Goal: Information Seeking & Learning: Learn about a topic

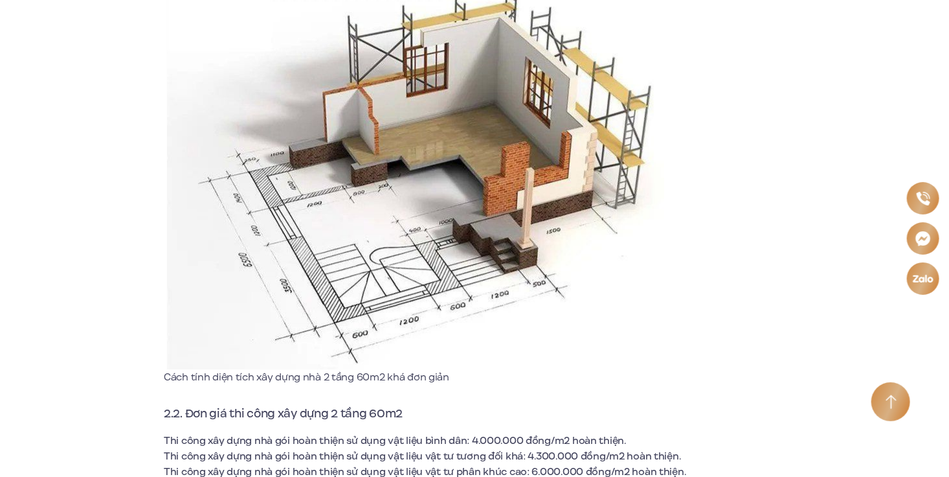
scroll to position [6599, 0]
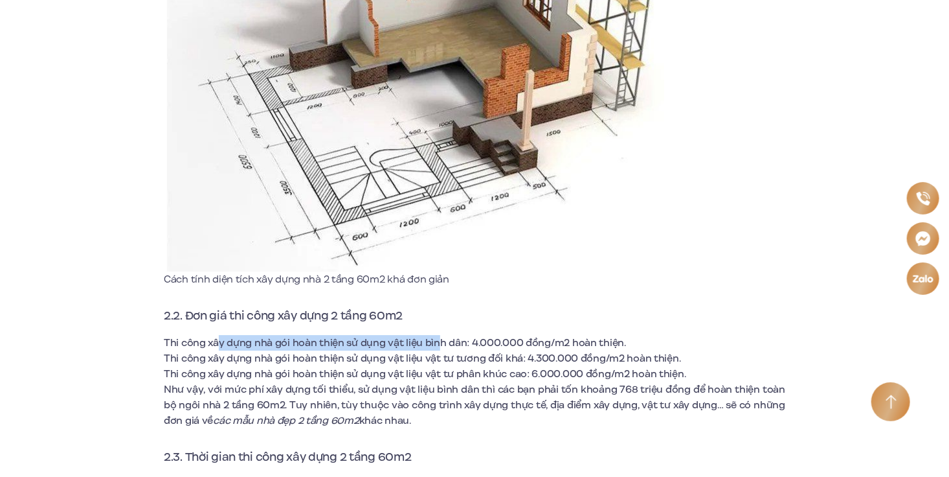
drag, startPoint x: 218, startPoint y: 342, endPoint x: 437, endPoint y: 337, distance: 219.6
click at [437, 337] on span "Thi công xây dựng nhà gói hoàn thiện sử dụng vật liệu bình dân: 4.000.000 đồng/…" at bounding box center [395, 342] width 462 height 14
click at [491, 354] on span "Thi công xây dựng nhà gói hoàn thiện sử dụng vật liệu vật tư tương đối khá: 4.3…" at bounding box center [422, 358] width 517 height 14
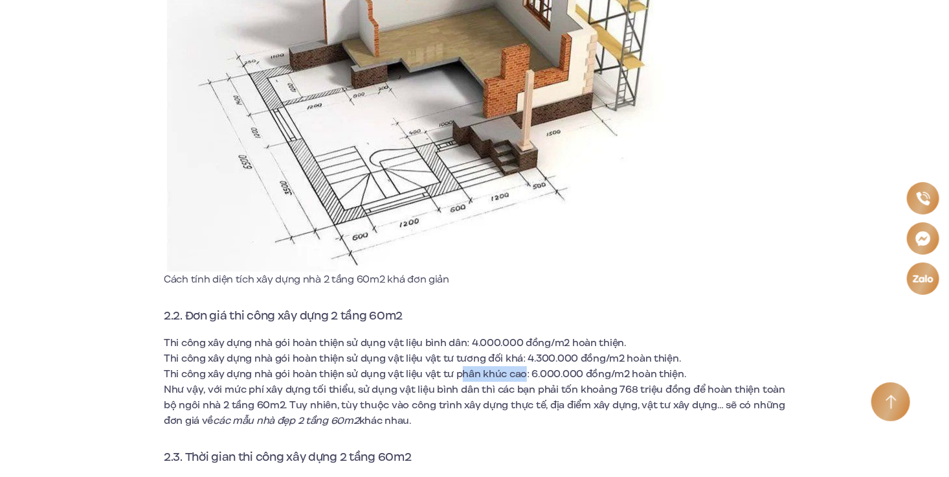
drag, startPoint x: 461, startPoint y: 370, endPoint x: 519, endPoint y: 371, distance: 58.3
click at [519, 371] on span "Thi công xây dựng nhà gói hoàn thiện sử dụng vật liệu vật tư phân khúc cao: 6.0…" at bounding box center [425, 373] width 523 height 14
drag, startPoint x: 210, startPoint y: 386, endPoint x: 225, endPoint y: 386, distance: 15.5
click at [225, 386] on span "Như vậy, với mức phí xây dựng tối thiểu, sử dụng vật liệu bình dân thì các bạn …" at bounding box center [475, 404] width 622 height 45
click at [338, 391] on span "Như vậy, với mức phí xây dựng tối thiểu, sử dụng vật liệu bình dân thì các bạn …" at bounding box center [475, 404] width 622 height 45
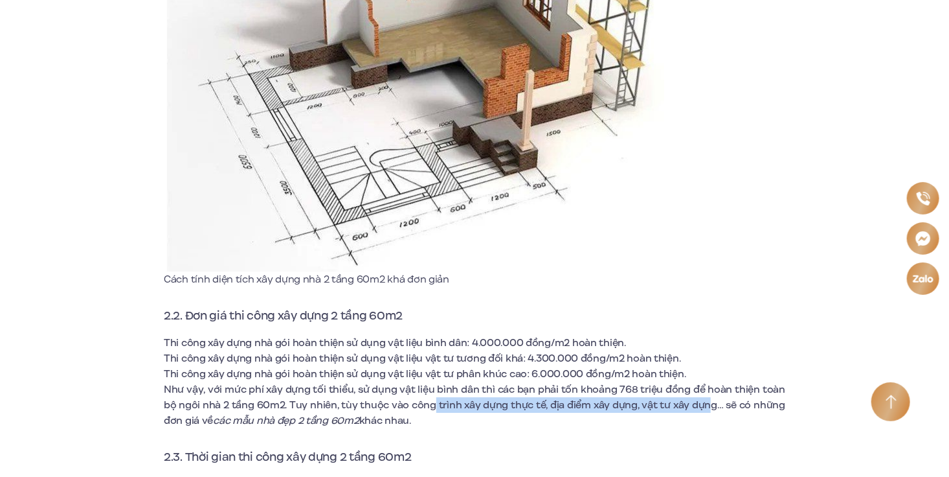
drag, startPoint x: 450, startPoint y: 407, endPoint x: 714, endPoint y: 404, distance: 264.2
click at [714, 404] on span "Như vậy, với mức phí xây dựng tối thiểu, sử dụng vật liệu bình dân thì các bạn …" at bounding box center [475, 404] width 622 height 45
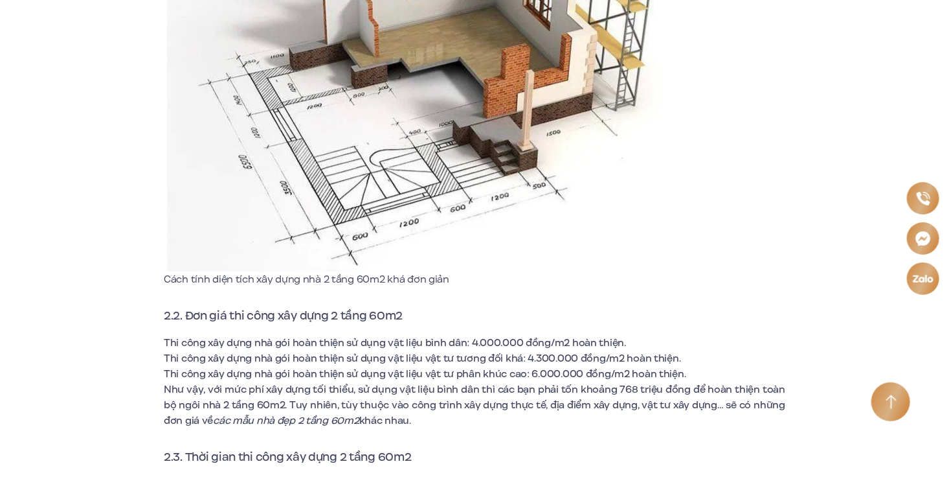
click at [231, 418] on span "các mẫu nhà đẹp 2 tầng 60m2" at bounding box center [286, 420] width 146 height 14
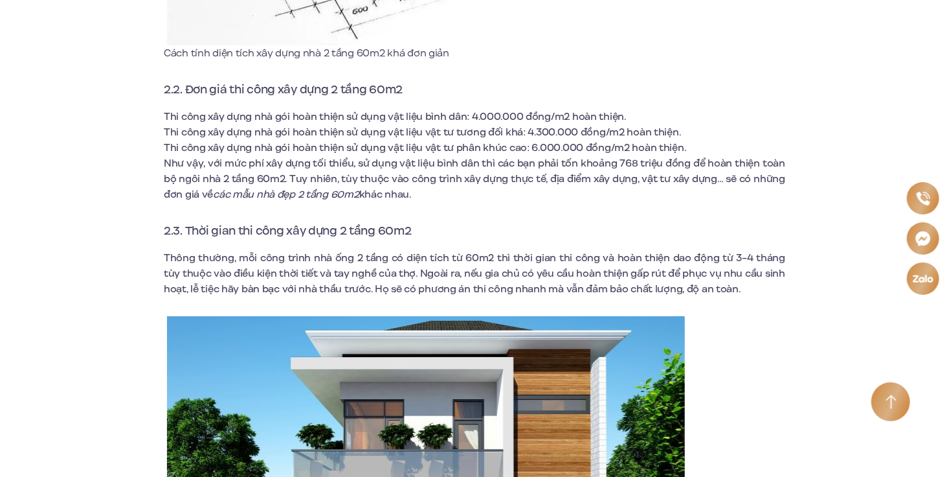
scroll to position [6858, 0]
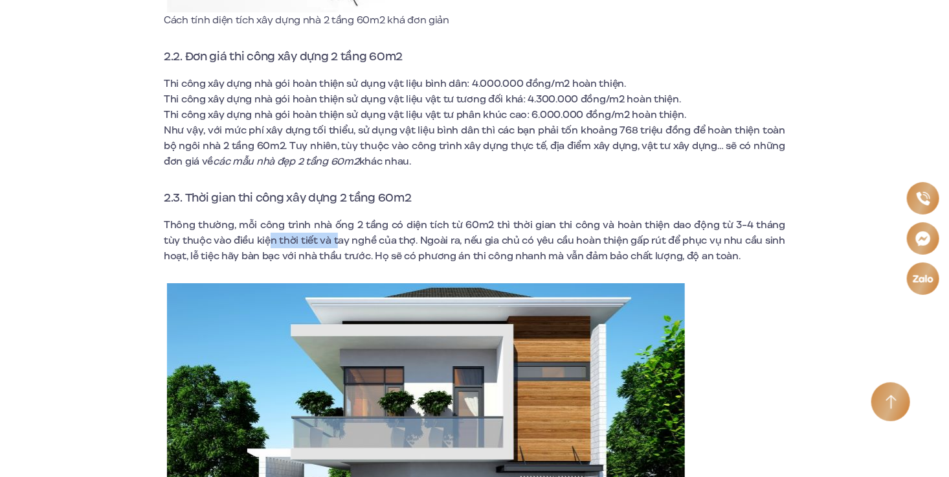
drag, startPoint x: 255, startPoint y: 236, endPoint x: 326, endPoint y: 234, distance: 70.6
click at [326, 234] on span "Thông thường, mỗi công trình nhà ống 2 tầng có diện tích từ 60m2 thì thời gian …" at bounding box center [475, 240] width 622 height 45
drag, startPoint x: 458, startPoint y: 236, endPoint x: 569, endPoint y: 236, distance: 110.7
click at [569, 236] on span "Thông thường, mỗi công trình nhà ống 2 tầng có diện tích từ 60m2 thì thời gian …" at bounding box center [475, 240] width 622 height 45
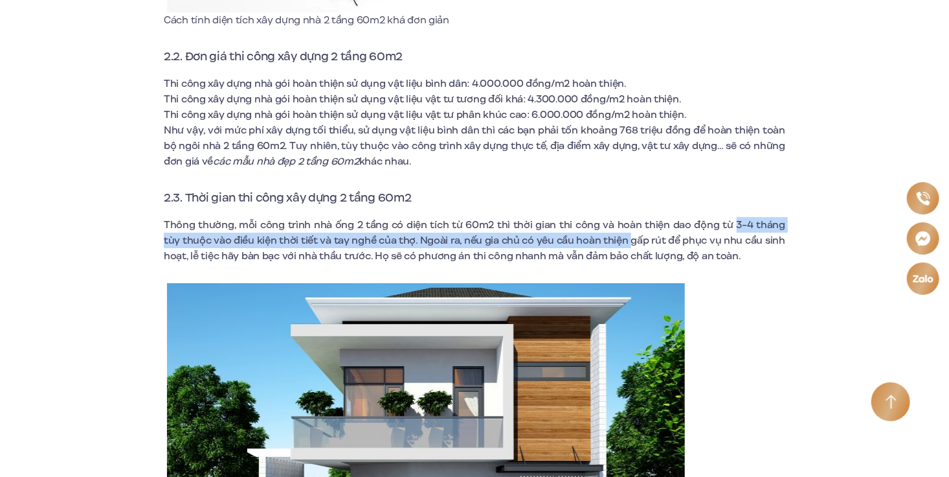
drag, startPoint x: 627, startPoint y: 242, endPoint x: 717, endPoint y: 229, distance: 91.6
click at [717, 229] on span "Thông thường, mỗi công trình nhà ống 2 tầng có diện tích từ 60m2 thì thời gian …" at bounding box center [475, 240] width 622 height 45
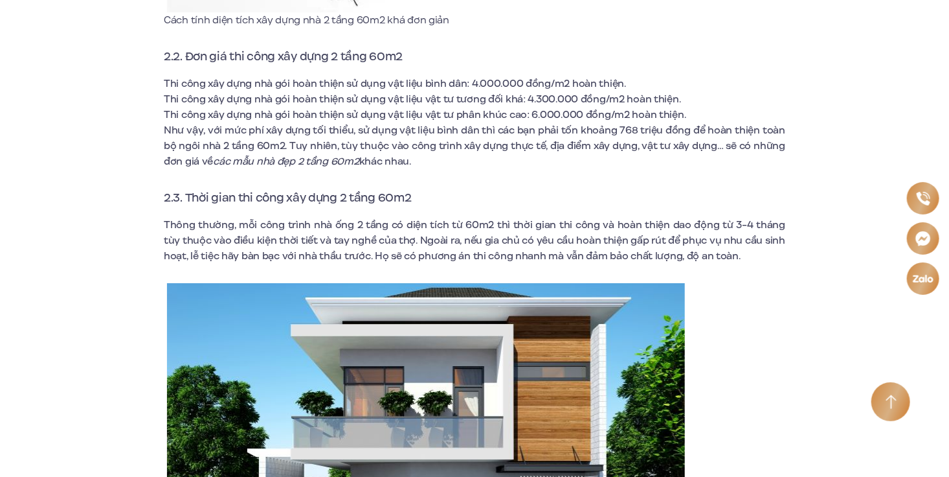
click at [718, 244] on span "Thông thường, mỗi công trình nhà ống 2 tầng có diện tích từ 60m2 thì thời gian …" at bounding box center [475, 240] width 622 height 45
drag, startPoint x: 294, startPoint y: 255, endPoint x: 395, endPoint y: 253, distance: 101.0
click at [395, 253] on span "Thông thường, mỗi công trình nhà ống 2 tầng có diện tích từ 60m2 thì thời gian …" at bounding box center [475, 240] width 622 height 45
drag, startPoint x: 583, startPoint y: 250, endPoint x: 729, endPoint y: 247, distance: 146.4
click at [733, 249] on span "Thông thường, mỗi công trình nhà ống 2 tầng có diện tích từ 60m2 thì thời gian …" at bounding box center [475, 240] width 622 height 45
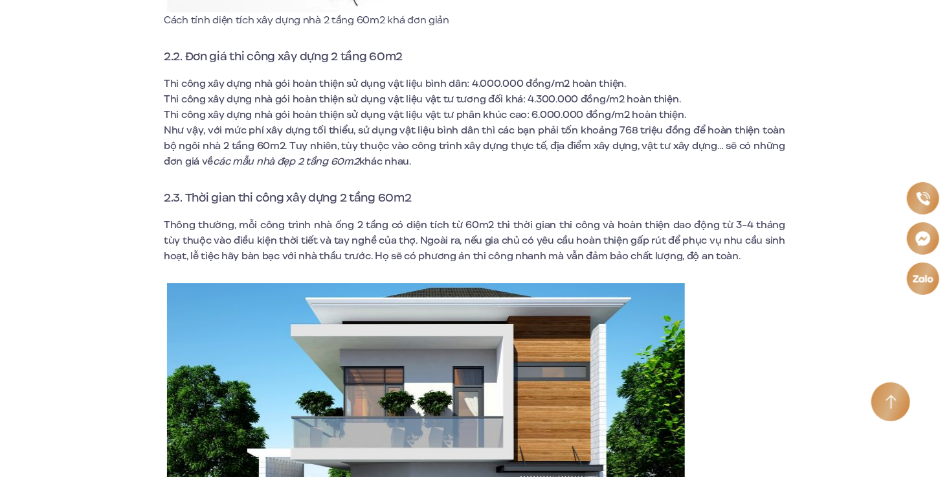
click at [443, 228] on span "Thông thường, mỗi công trình nhà ống 2 tầng có diện tích từ 60m2 thì thời gian …" at bounding box center [475, 240] width 622 height 45
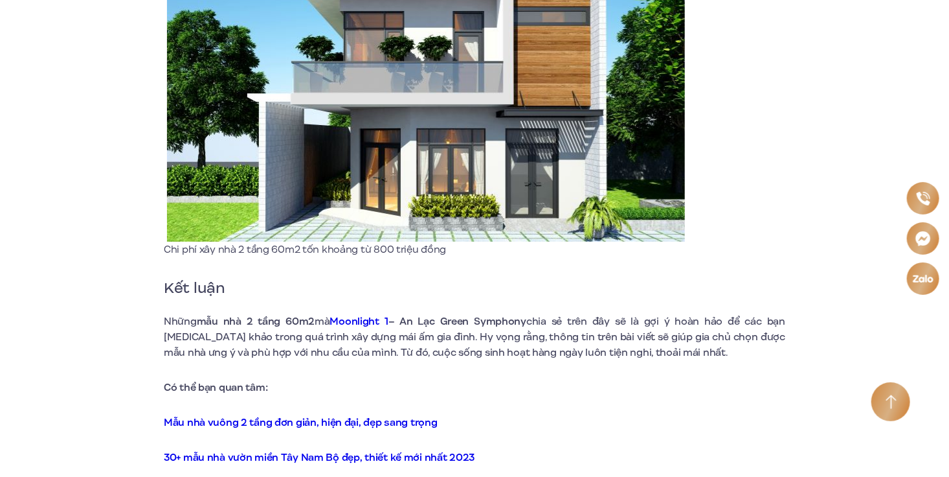
scroll to position [7247, 0]
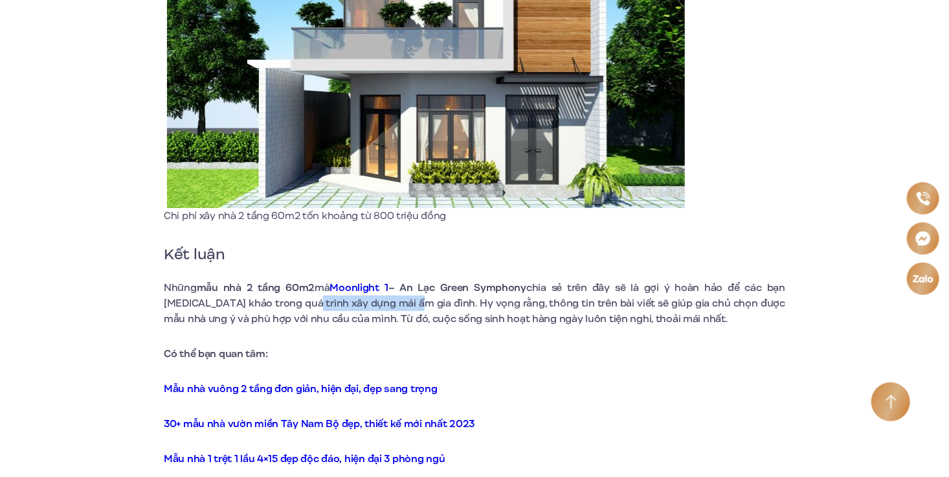
drag, startPoint x: 277, startPoint y: 306, endPoint x: 378, endPoint y: 305, distance: 101.0
click at [381, 305] on span "mà Moonlight 1 – An Lạc Green Symphony chia sẻ trên đây sẽ là gợi ý hoàn hảo để…" at bounding box center [475, 302] width 622 height 45
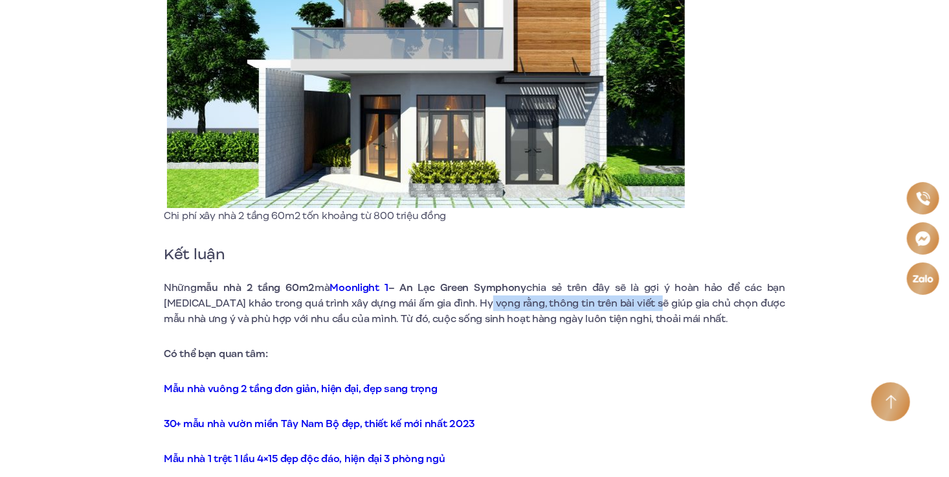
drag, startPoint x: 460, startPoint y: 304, endPoint x: 620, endPoint y: 295, distance: 160.2
click at [620, 295] on span "mà Moonlight 1 – An Lạc Green Symphony chia sẻ trên đây sẽ là gợi ý hoàn hảo để…" at bounding box center [475, 302] width 622 height 45
